Goal: Check status

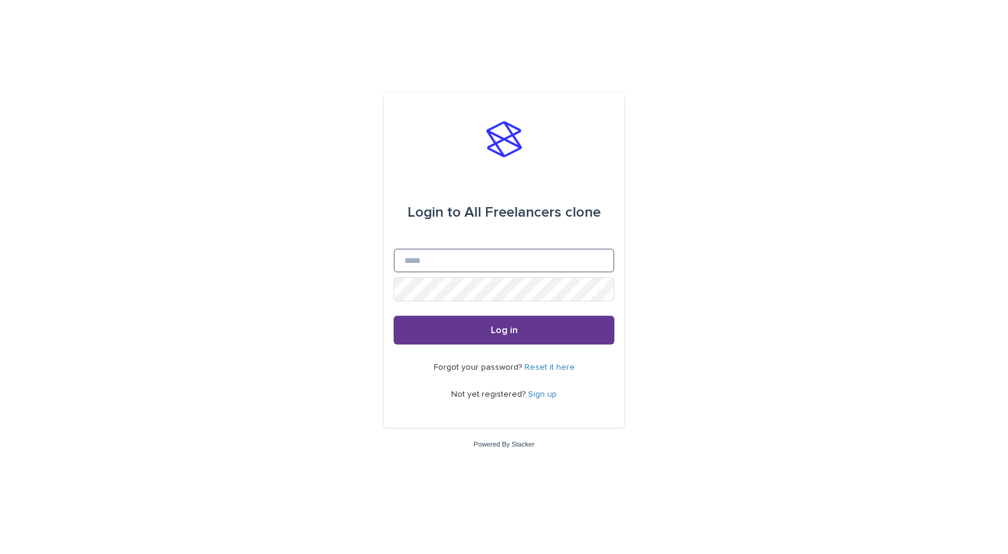
type input "**********"
click at [515, 332] on span "Log in" at bounding box center [504, 330] width 27 height 10
